Goal: Task Accomplishment & Management: Use online tool/utility

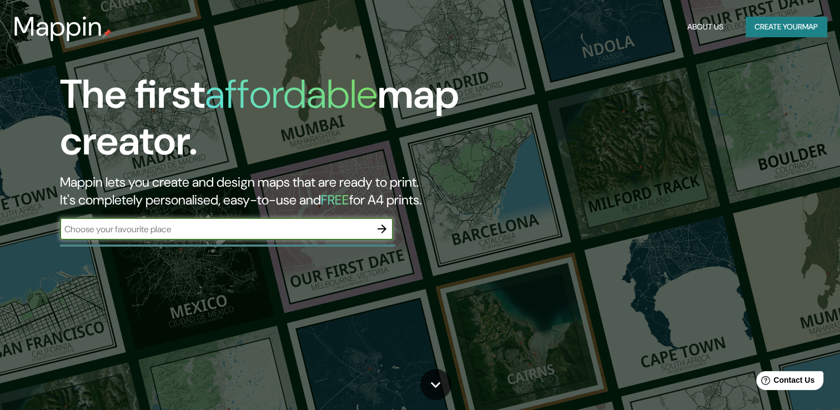
click at [358, 230] on input "text" at bounding box center [215, 229] width 311 height 13
type input "cajamrca"
click at [383, 229] on icon "button" at bounding box center [381, 228] width 13 height 13
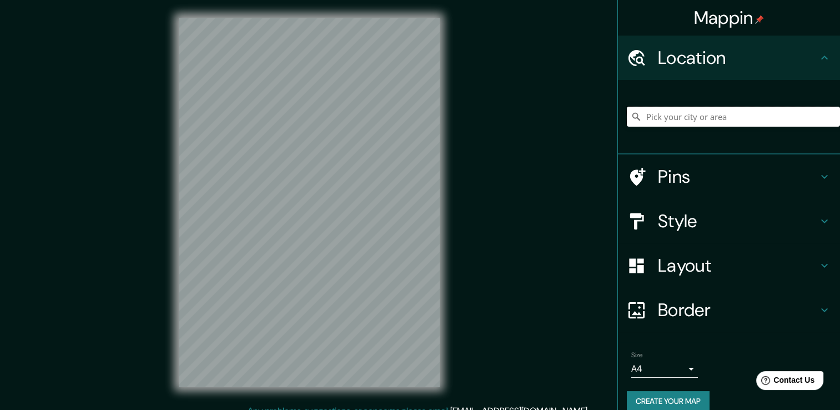
click at [702, 119] on input "Pick your city or area" at bounding box center [733, 117] width 213 height 20
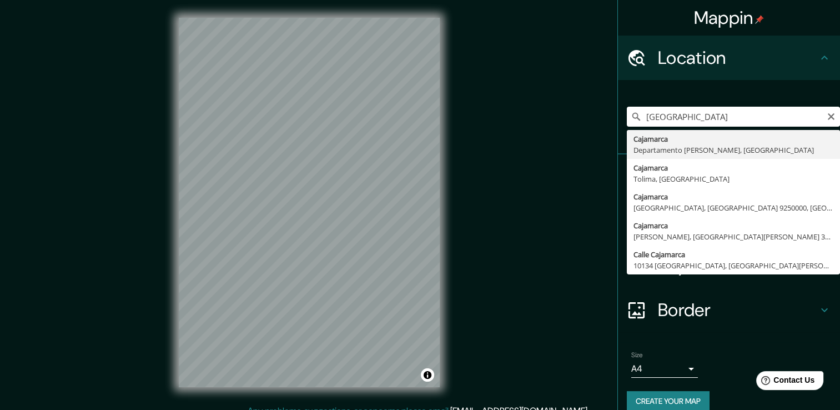
type input "Cajamarca, [GEOGRAPHIC_DATA][PERSON_NAME], [GEOGRAPHIC_DATA]"
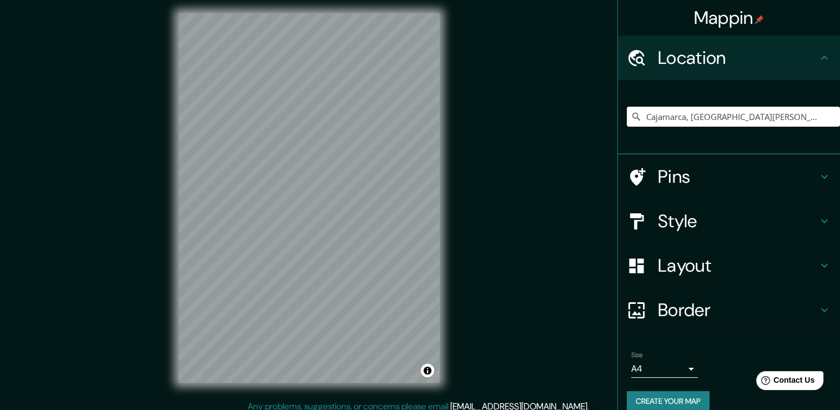
scroll to position [12, 0]
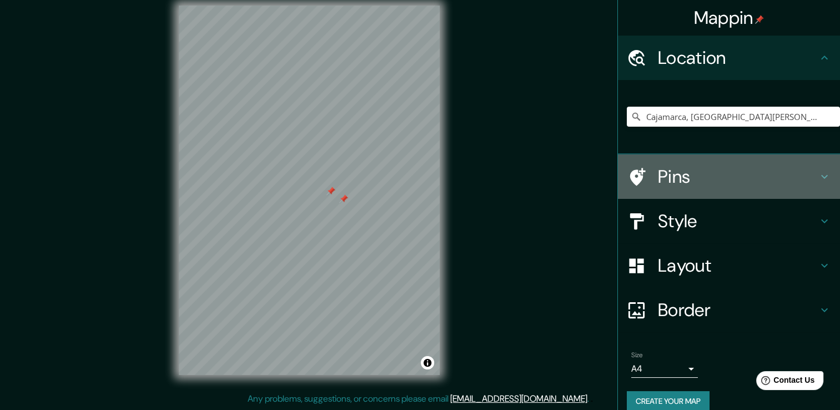
click at [692, 179] on h4 "Pins" at bounding box center [738, 176] width 160 height 22
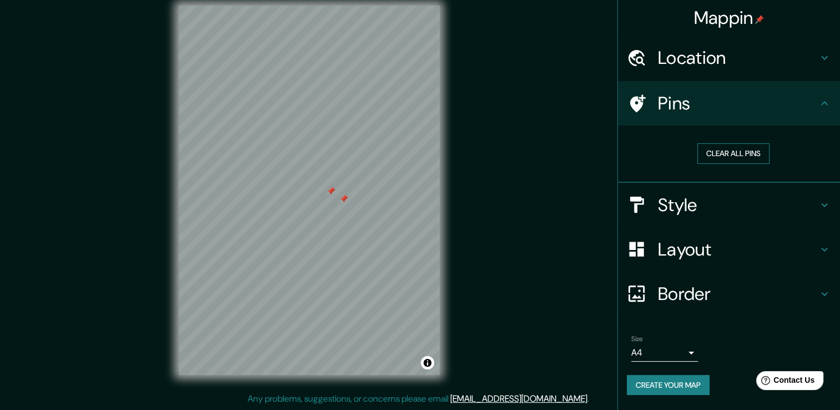
click at [718, 150] on button "Clear all pins" at bounding box center [733, 153] width 72 height 21
